Goal: Task Accomplishment & Management: Manage account settings

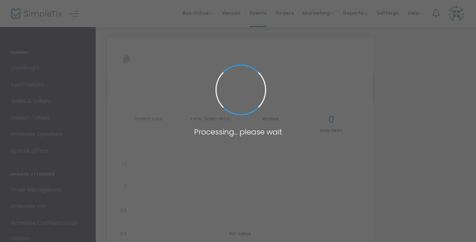
type input "[URL][DOMAIN_NAME]"
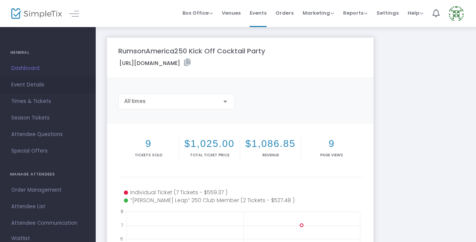
click at [35, 86] on span "Event Details" at bounding box center [47, 85] width 73 height 10
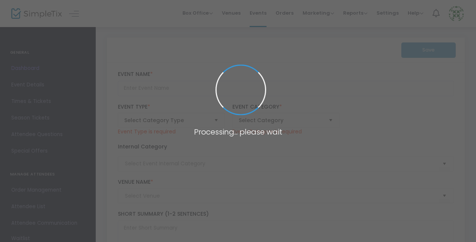
type input "RumsonAmerica250 Kick Off Cocktail Party"
type textarea "[PERSON_NAME] is excited to begin the celebration for our nation’s 250th annive…"
checkbox input "true"
type input "[EMAIL_ADDRESS][DOMAIN_NAME]"
type input "Buy Tickets"
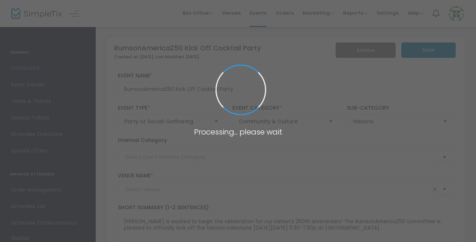
type input "Salt Creek Grille"
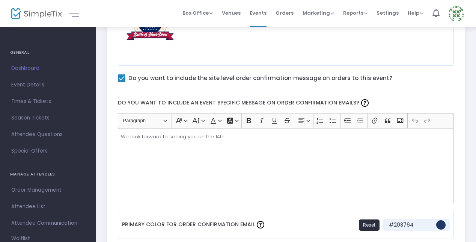
scroll to position [410, 0]
click at [37, 99] on span "Times & Tickets" at bounding box center [47, 102] width 73 height 10
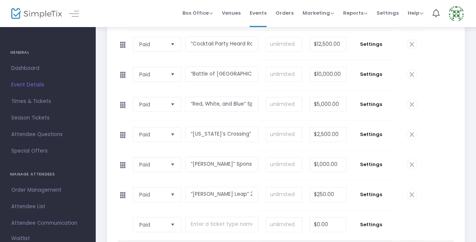
scroll to position [362, 0]
